Goal: Entertainment & Leisure: Consume media (video, audio)

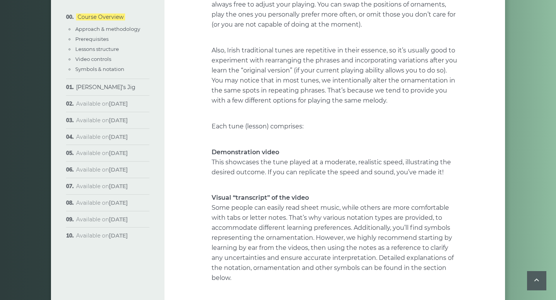
scroll to position [1323, 0]
click at [86, 88] on link "[PERSON_NAME]’s Jig" at bounding box center [105, 87] width 59 height 7
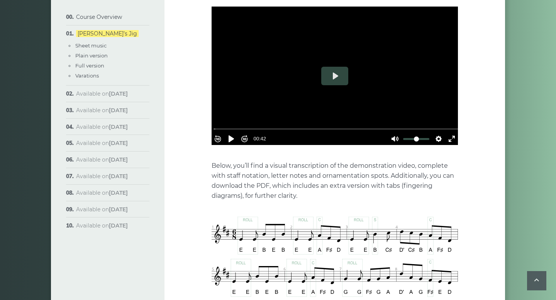
scroll to position [251, 0]
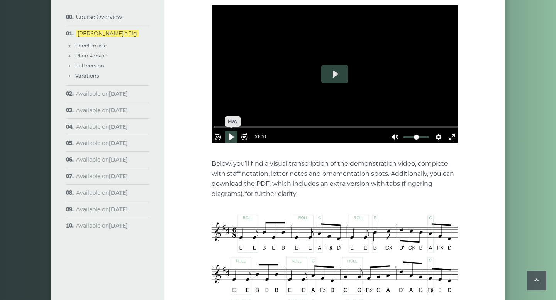
click at [236, 131] on button "Pause Play" at bounding box center [231, 137] width 12 height 12
click at [222, 124] on input "Seek" at bounding box center [336, 127] width 246 height 7
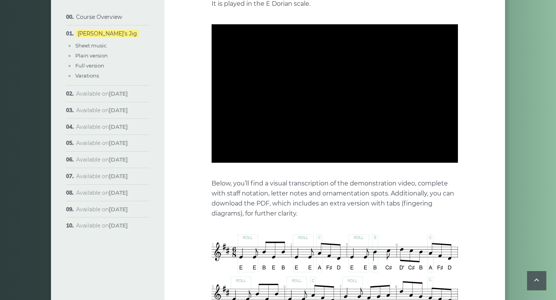
scroll to position [225, 0]
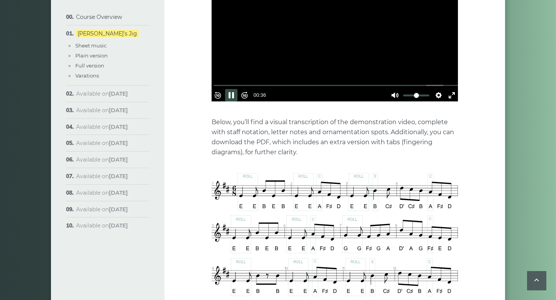
type input "****"
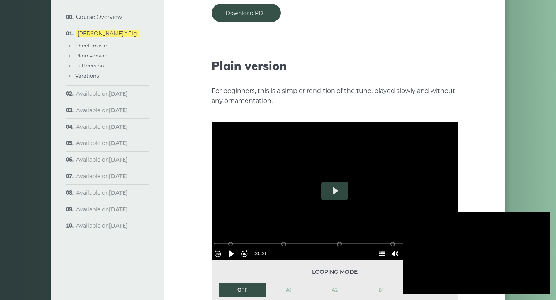
scroll to position [829, 0]
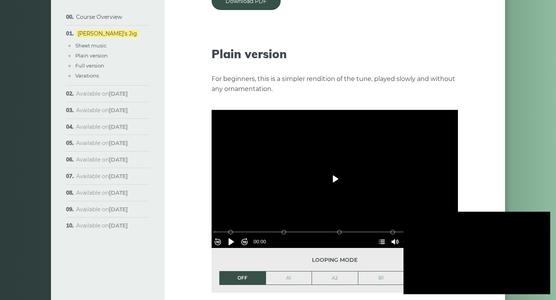
click at [329, 170] on button "Play" at bounding box center [334, 179] width 27 height 19
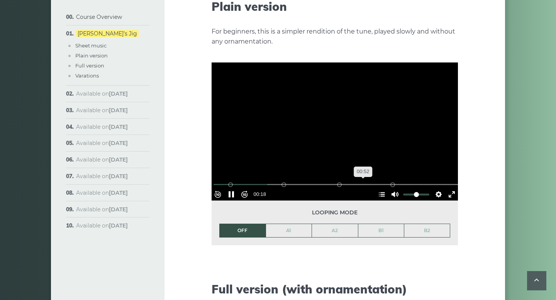
scroll to position [880, 0]
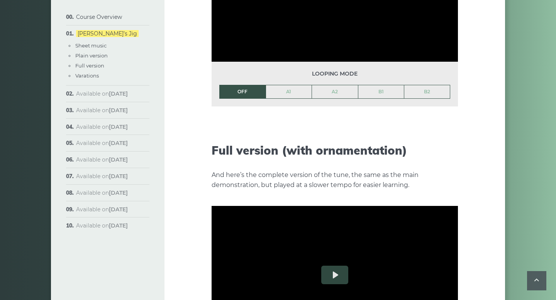
type input "*****"
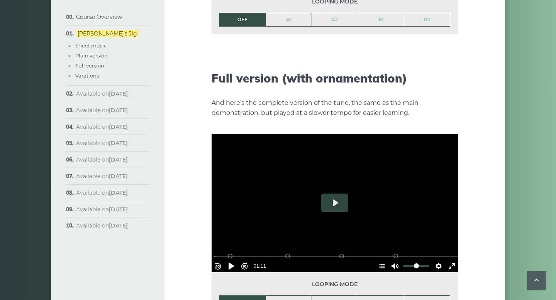
scroll to position [1131, 0]
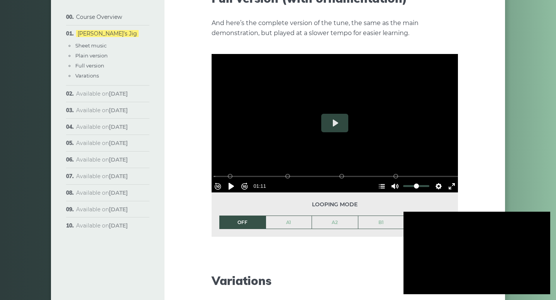
click at [485, 261] on div at bounding box center [476, 253] width 147 height 83
click at [338, 114] on button "Play" at bounding box center [334, 123] width 27 height 19
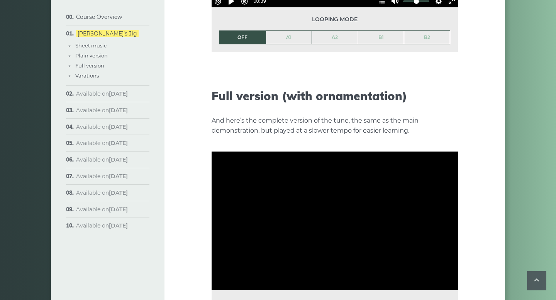
scroll to position [1093, 0]
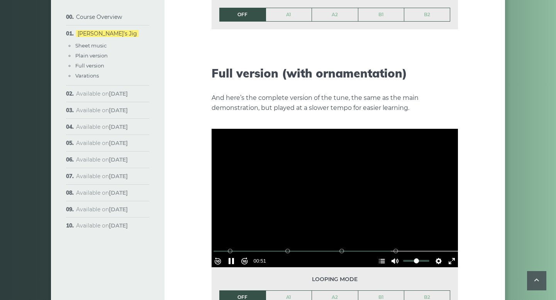
click at [328, 185] on div at bounding box center [335, 198] width 246 height 139
type input "*****"
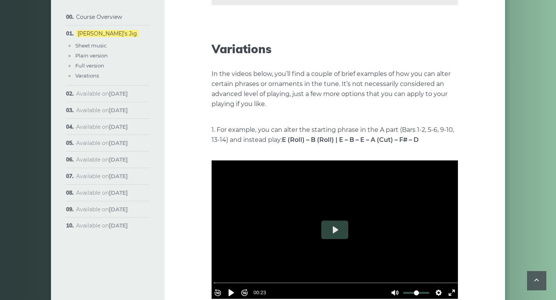
scroll to position [1400, 0]
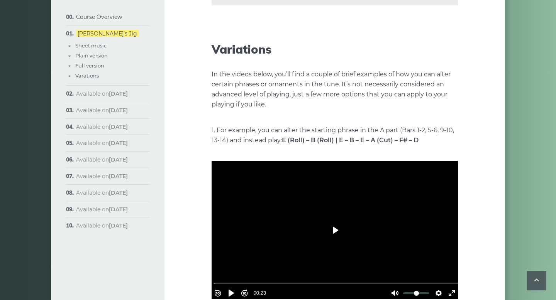
click at [330, 221] on button "Play" at bounding box center [334, 230] width 27 height 19
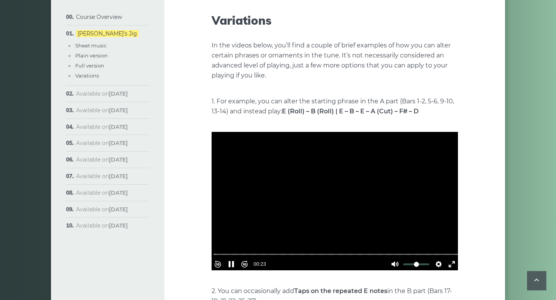
scroll to position [1429, 0]
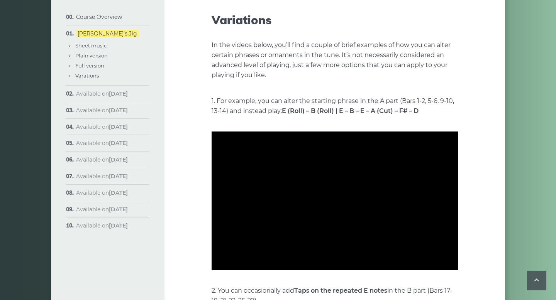
click at [370, 169] on div at bounding box center [335, 201] width 246 height 139
type input "*****"
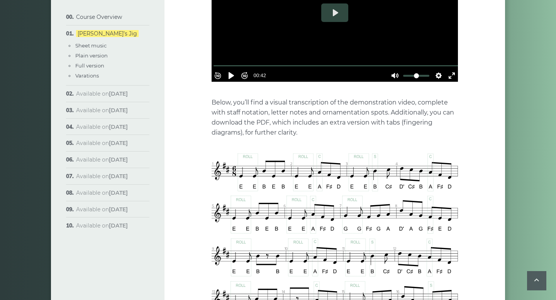
scroll to position [319, 0]
